Goal: Information Seeking & Learning: Learn about a topic

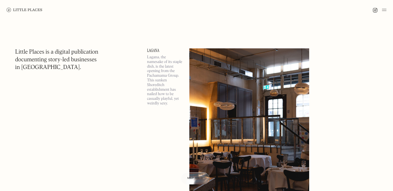
scroll to position [5, 0]
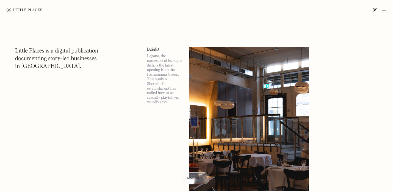
click at [152, 50] on link "Lagana" at bounding box center [165, 49] width 36 height 4
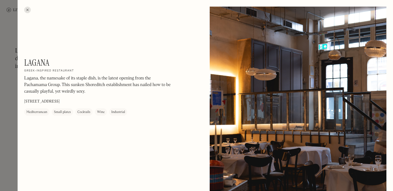
click at [11, 72] on div at bounding box center [196, 95] width 393 height 191
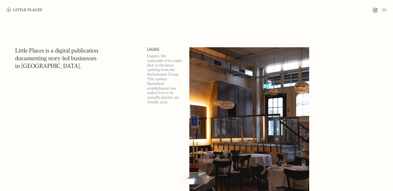
click at [232, 94] on img at bounding box center [249, 133] width 120 height 173
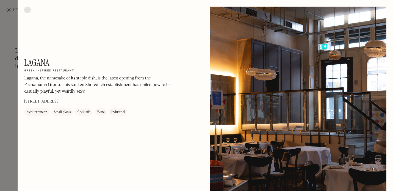
click at [41, 63] on h1 "Lagana" at bounding box center [36, 62] width 25 height 10
click at [13, 116] on div at bounding box center [196, 95] width 393 height 191
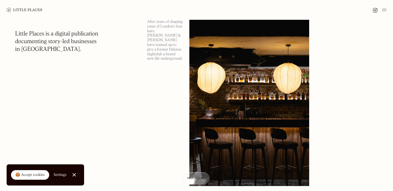
scroll to position [595, 0]
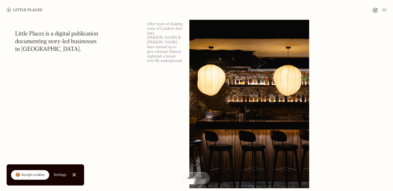
click at [231, 96] on img at bounding box center [249, 101] width 120 height 173
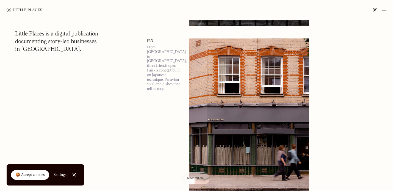
scroll to position [774, 0]
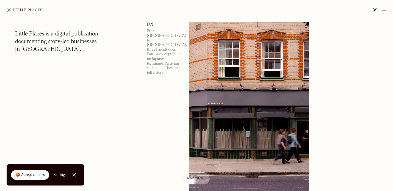
click at [219, 125] on img at bounding box center [249, 108] width 120 height 173
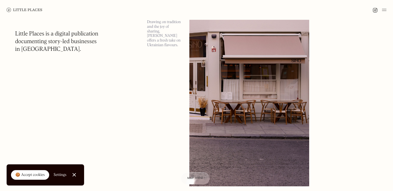
scroll to position [1317, 0]
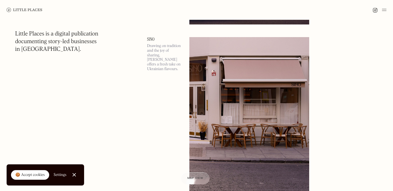
click at [237, 125] on img at bounding box center [249, 123] width 120 height 173
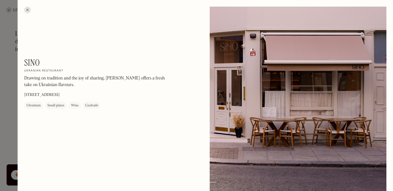
click at [3, 99] on div at bounding box center [196, 95] width 393 height 191
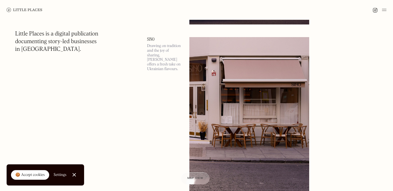
click at [29, 11] on img at bounding box center [25, 10] width 36 height 4
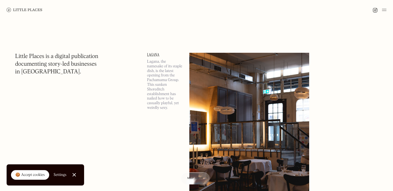
click at [383, 13] on img at bounding box center [384, 10] width 4 height 7
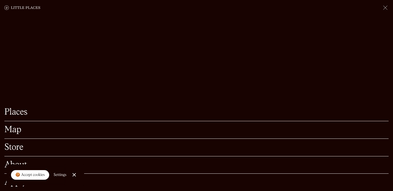
click at [28, 129] on link "Map" at bounding box center [196, 130] width 384 height 9
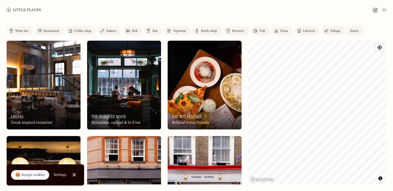
click at [45, 28] on link "Restaurant" at bounding box center [49, 30] width 29 height 9
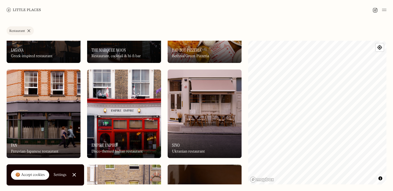
scroll to position [67, 0]
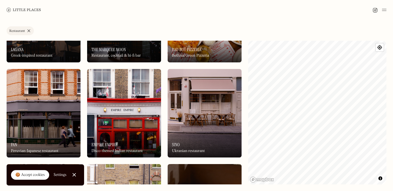
click at [74, 173] on div at bounding box center [74, 175] width 4 height 4
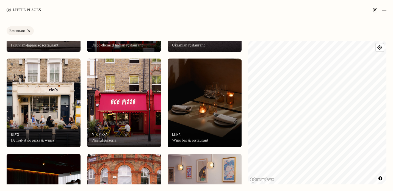
scroll to position [174, 0]
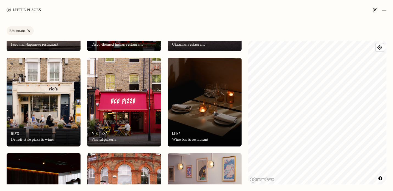
click at [224, 123] on div "On Our Radar [PERSON_NAME] Wine bar & restaurant" at bounding box center [205, 131] width 74 height 30
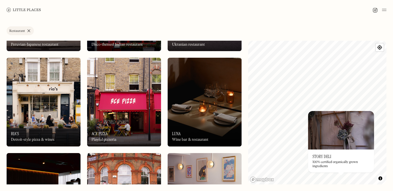
click at [332, 140] on img at bounding box center [341, 130] width 66 height 38
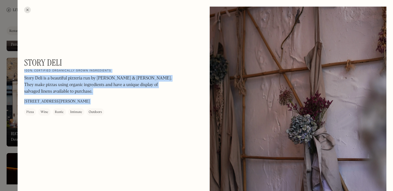
drag, startPoint x: 24, startPoint y: 61, endPoint x: 94, endPoint y: 61, distance: 70.7
click at [94, 61] on div "Story Deli On Our Radar 100% certified organically grown ingredients Story Deli…" at bounding box center [98, 86] width 148 height 58
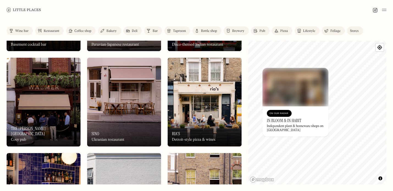
click at [59, 30] on div "Restaurant" at bounding box center [52, 30] width 16 height 3
